Goal: Information Seeking & Learning: Learn about a topic

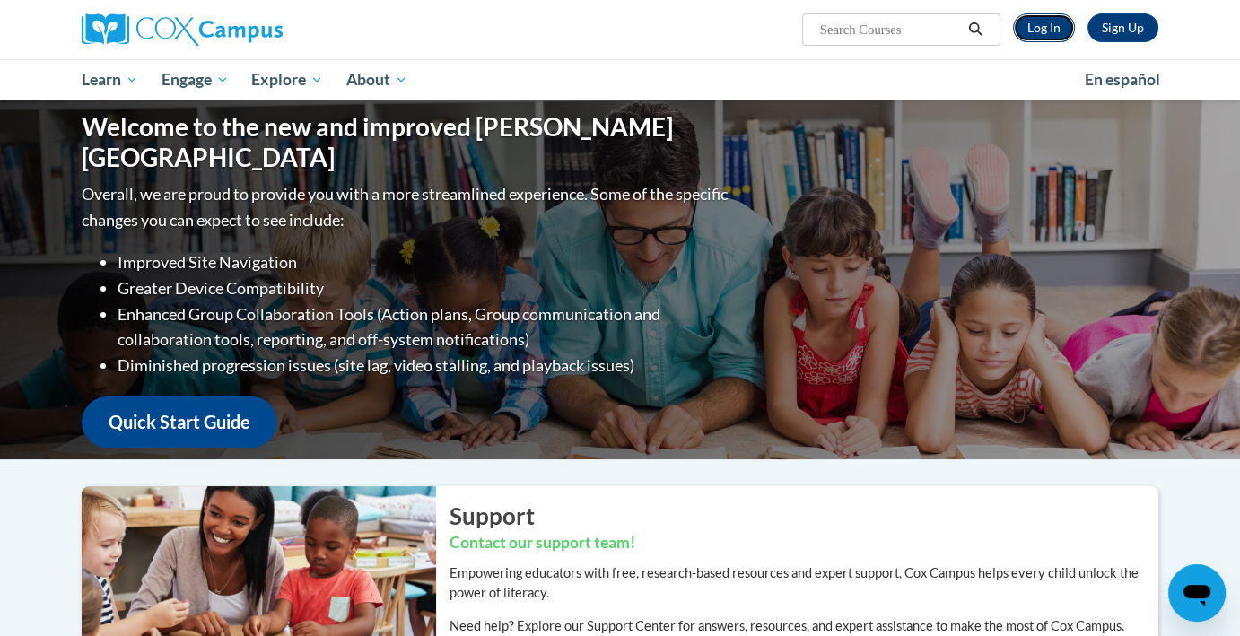
click at [1033, 27] on link "Log In" at bounding box center [1044, 27] width 62 height 29
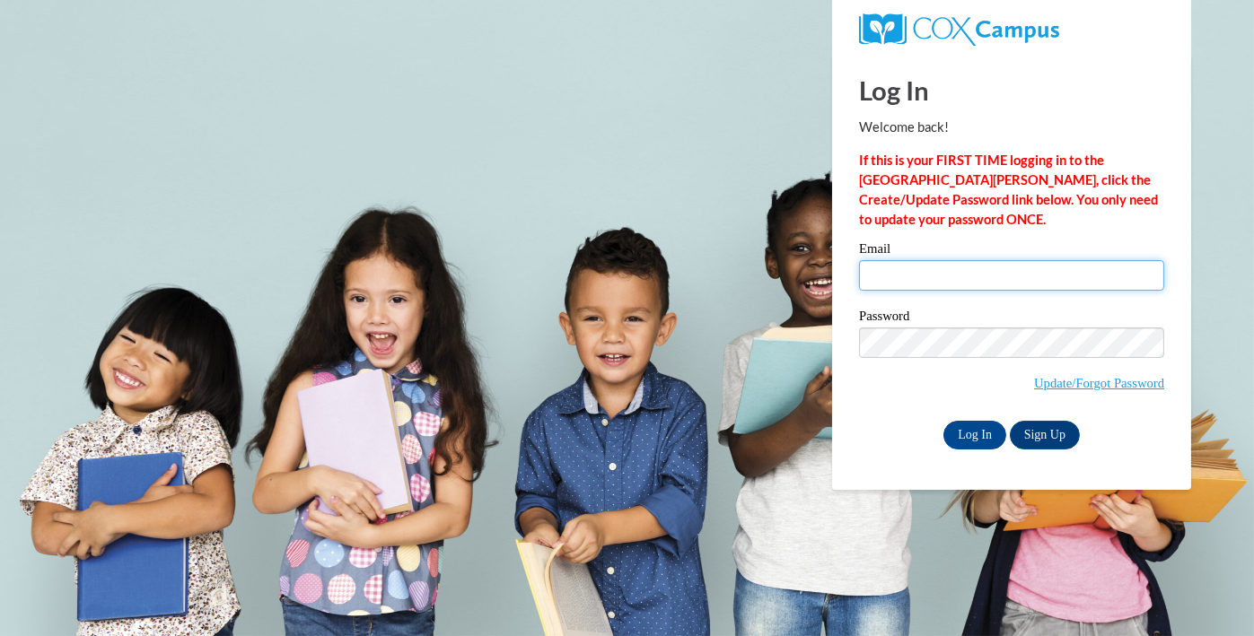
click at [902, 272] on input "Email" at bounding box center [1011, 275] width 305 height 31
type input "lhartin15@gmail.com"
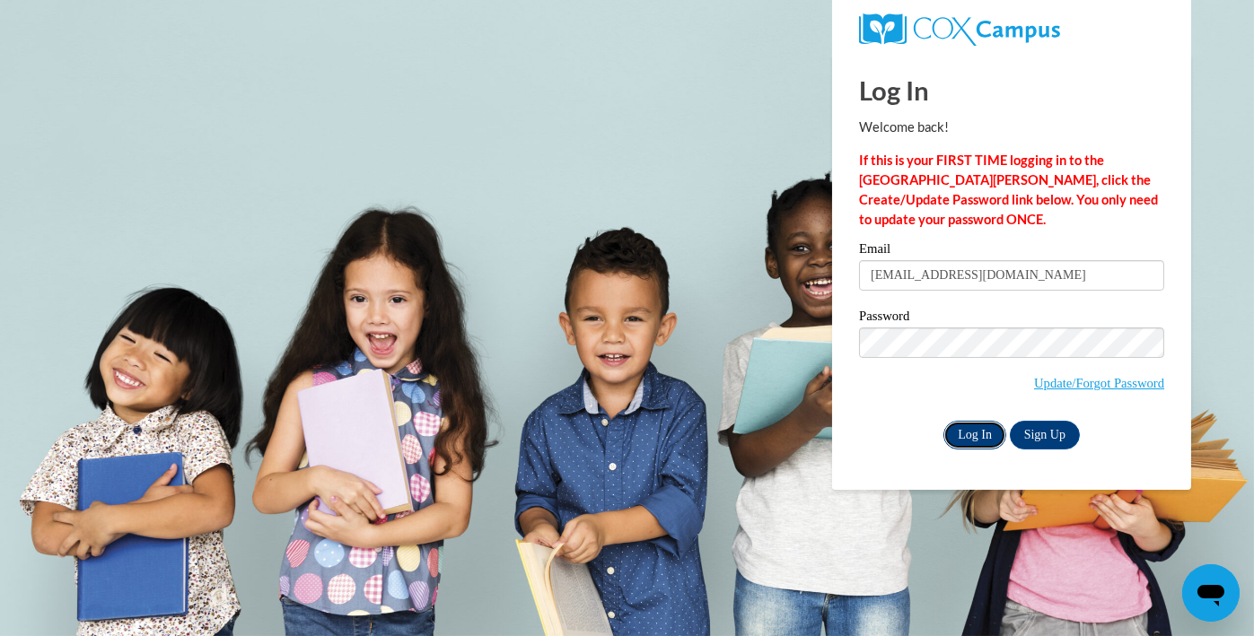
click at [978, 442] on input "Log In" at bounding box center [974, 435] width 63 height 29
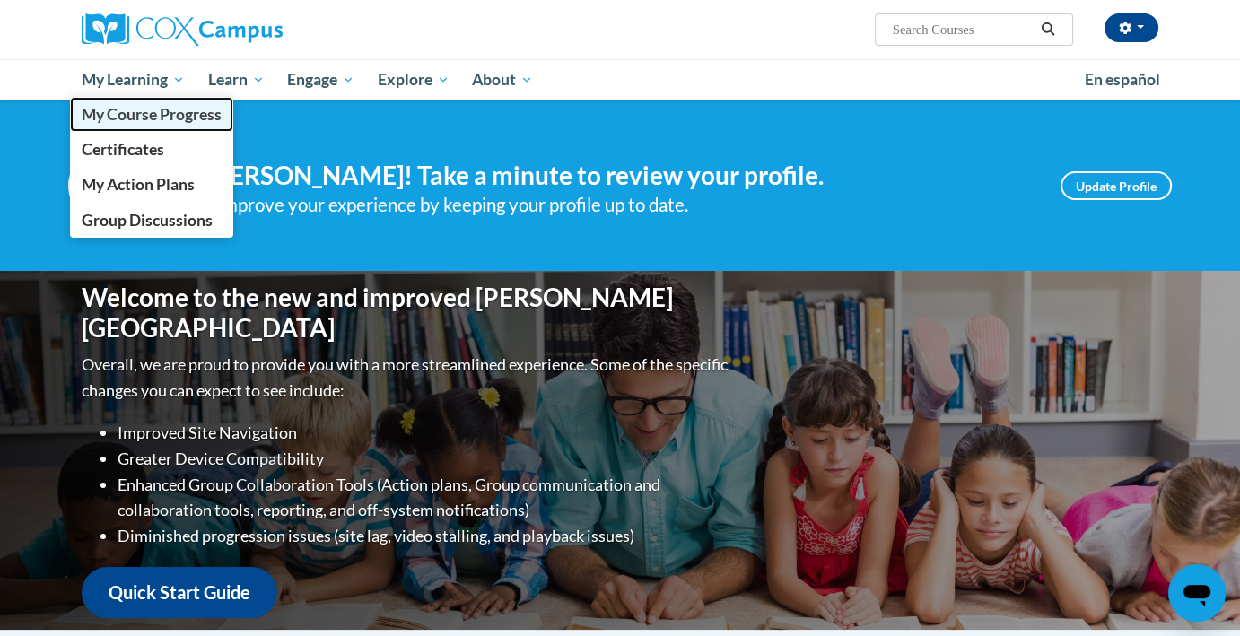
click at [127, 114] on span "My Course Progress" at bounding box center [152, 114] width 140 height 19
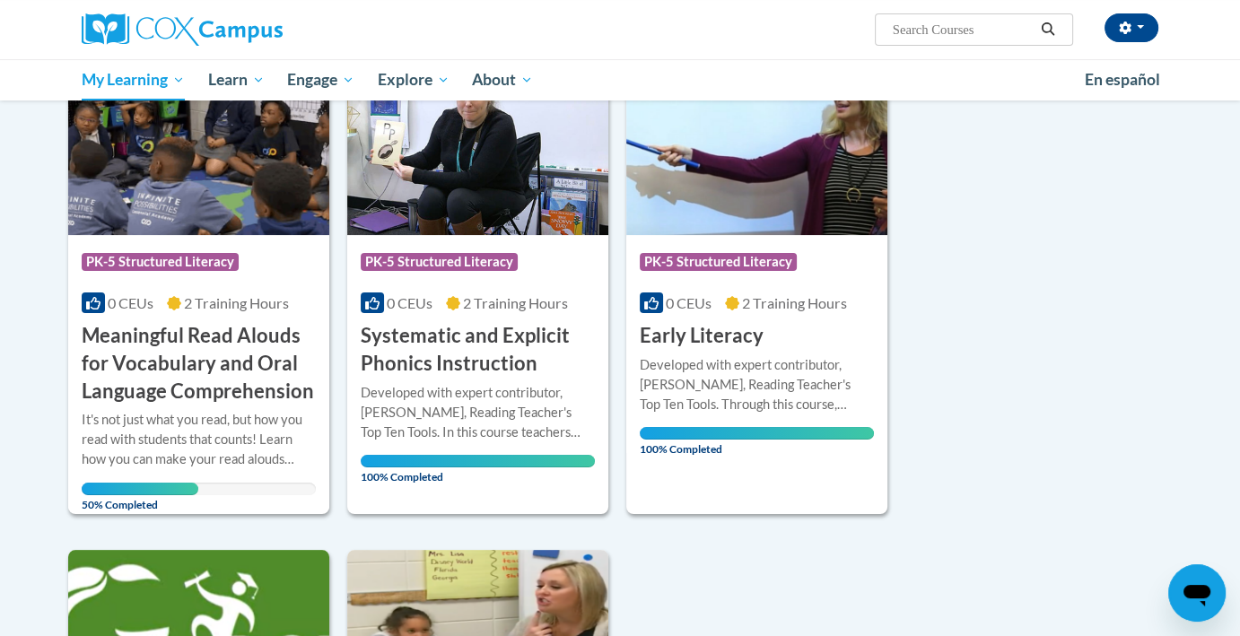
scroll to position [287, 0]
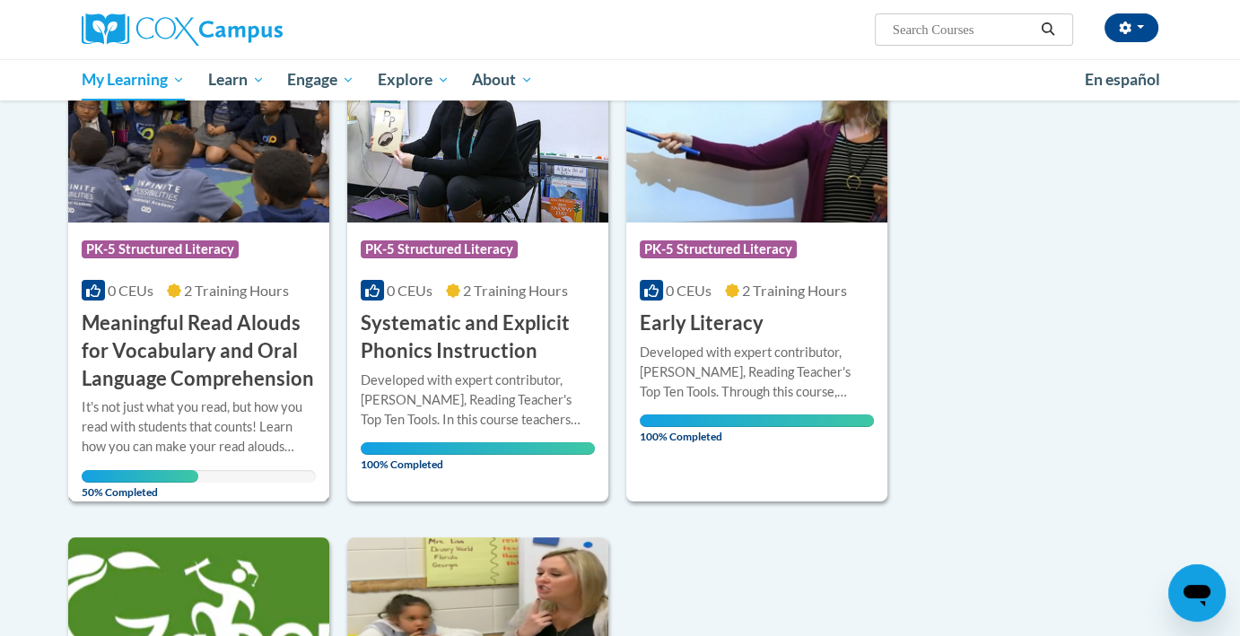
click at [185, 359] on h3 "Meaningful Read Alouds for Vocabulary and Oral Language Comprehension" at bounding box center [199, 351] width 234 height 83
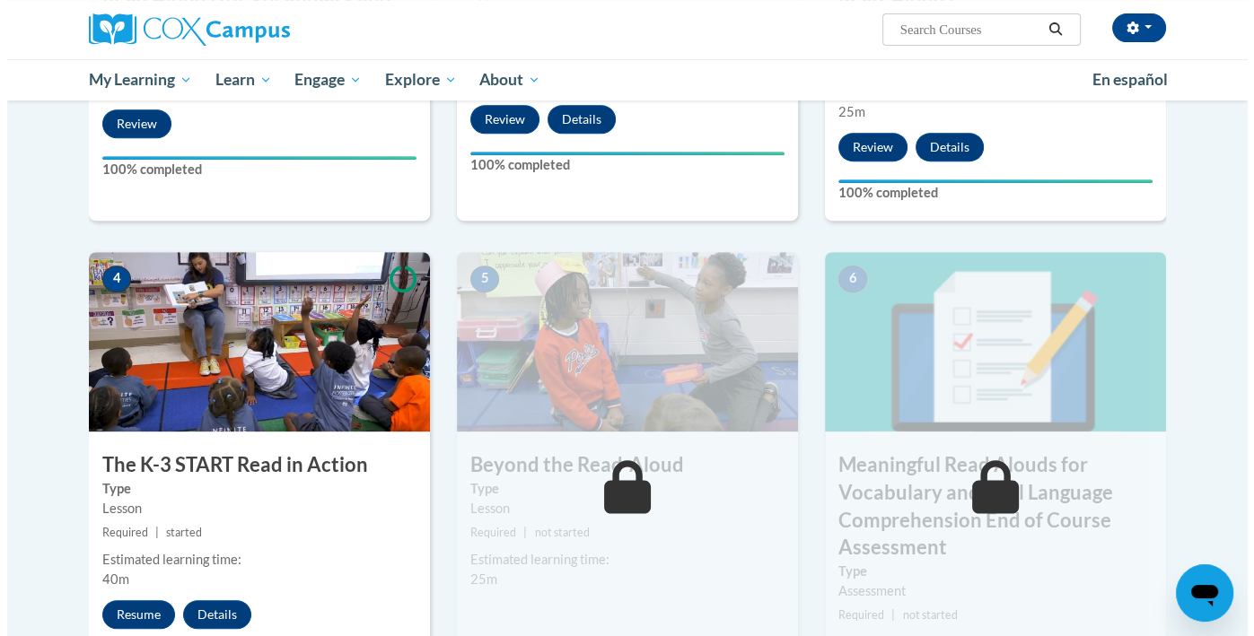
scroll to position [826, 0]
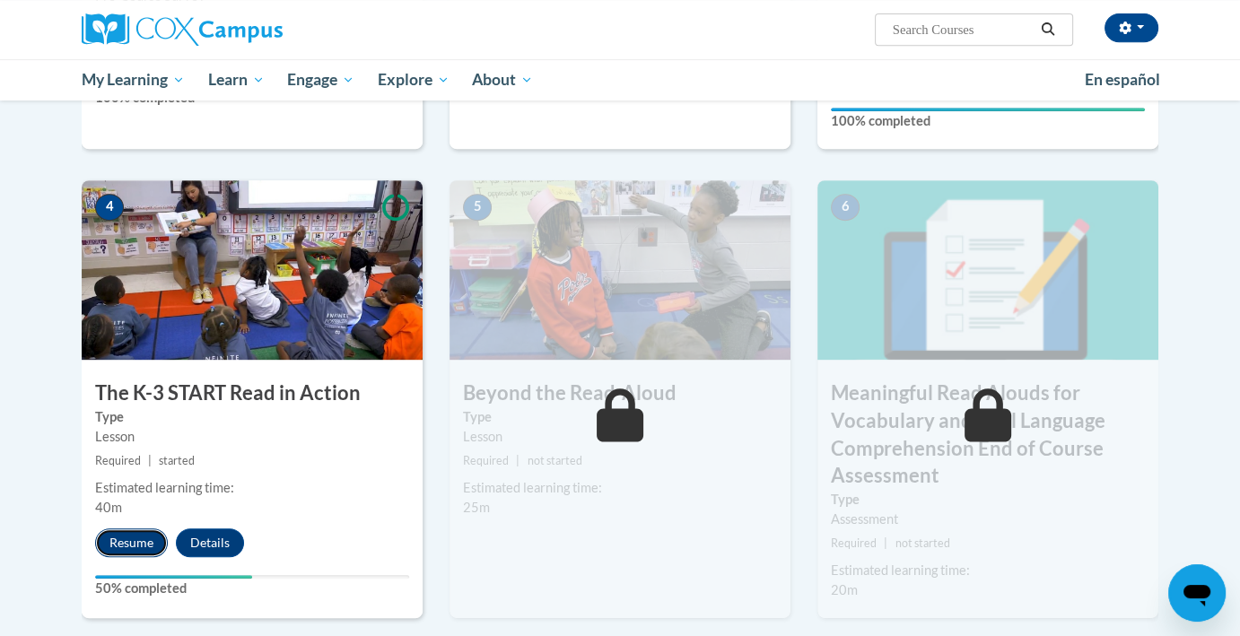
click at [143, 537] on button "Resume" at bounding box center [131, 543] width 73 height 29
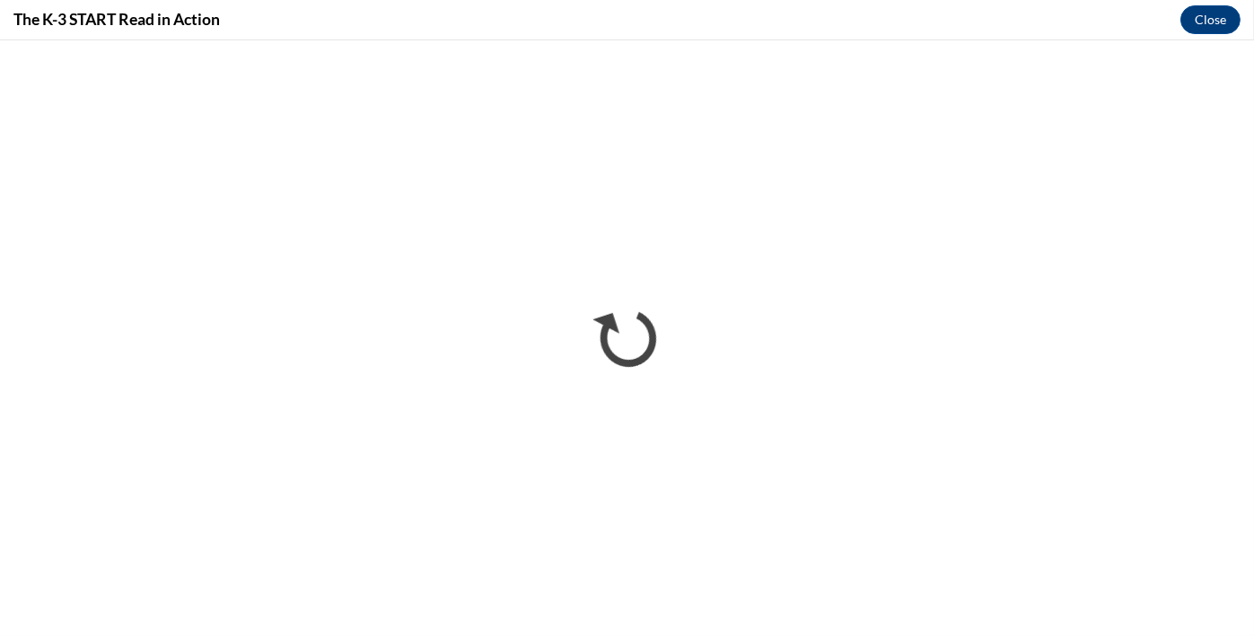
scroll to position [0, 0]
